Goal: Transaction & Acquisition: Download file/media

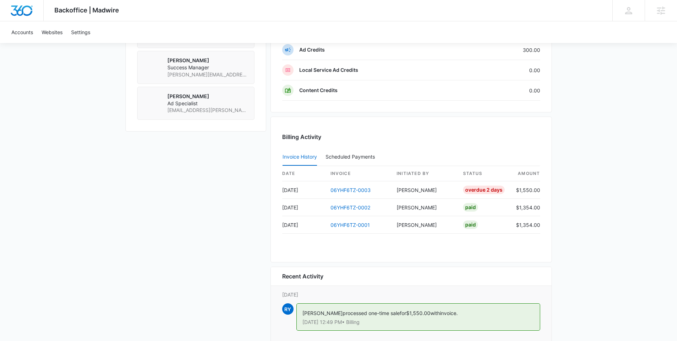
scroll to position [664, 0]
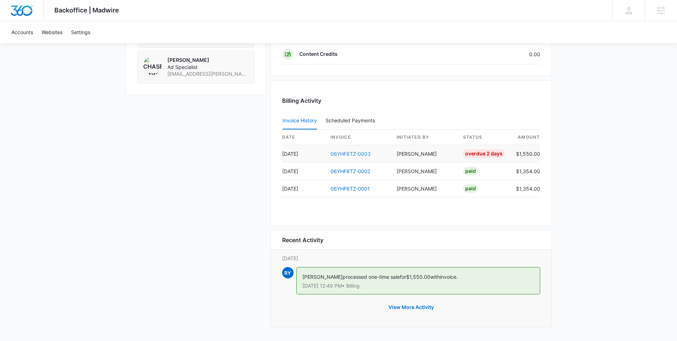
click at [352, 154] on link "06YHF6TZ-0003" at bounding box center [351, 154] width 40 height 6
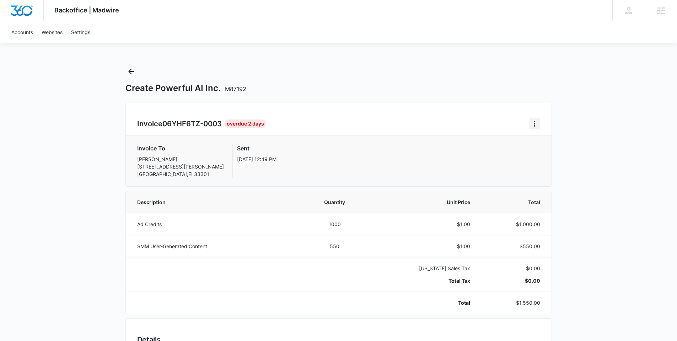
click at [536, 118] on div "Invoice 06YHF6TZ-0003 Overdue 2 Days Invoice To [PERSON_NAME] [STREET_ADDRESS][…" at bounding box center [338, 144] width 427 height 85
click at [537, 123] on icon "Home" at bounding box center [534, 123] width 9 height 9
click at [554, 142] on link "Download Invoice" at bounding box center [558, 143] width 41 height 6
